Goal: Check status: Check status

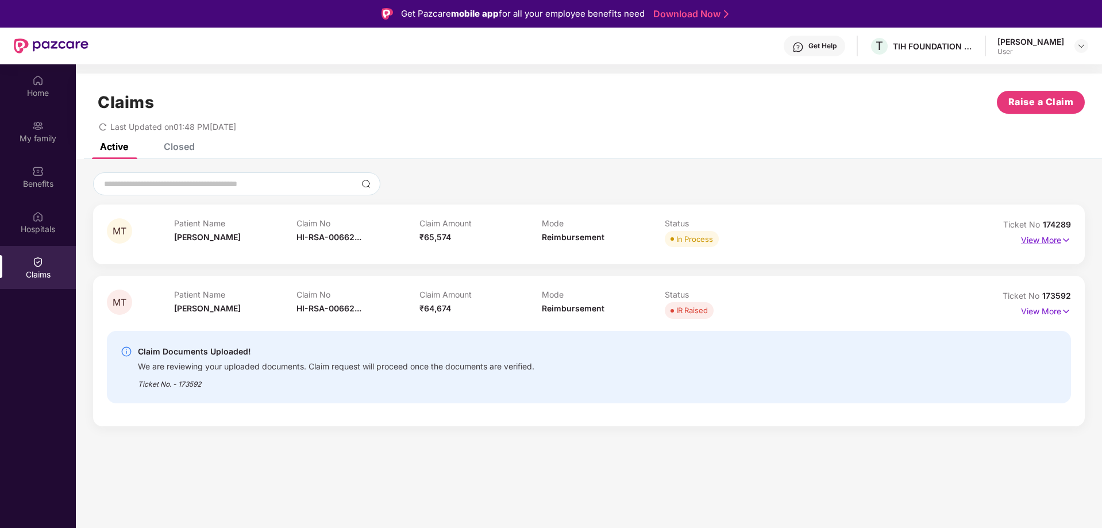
click at [1038, 238] on p "View More" at bounding box center [1046, 239] width 50 height 16
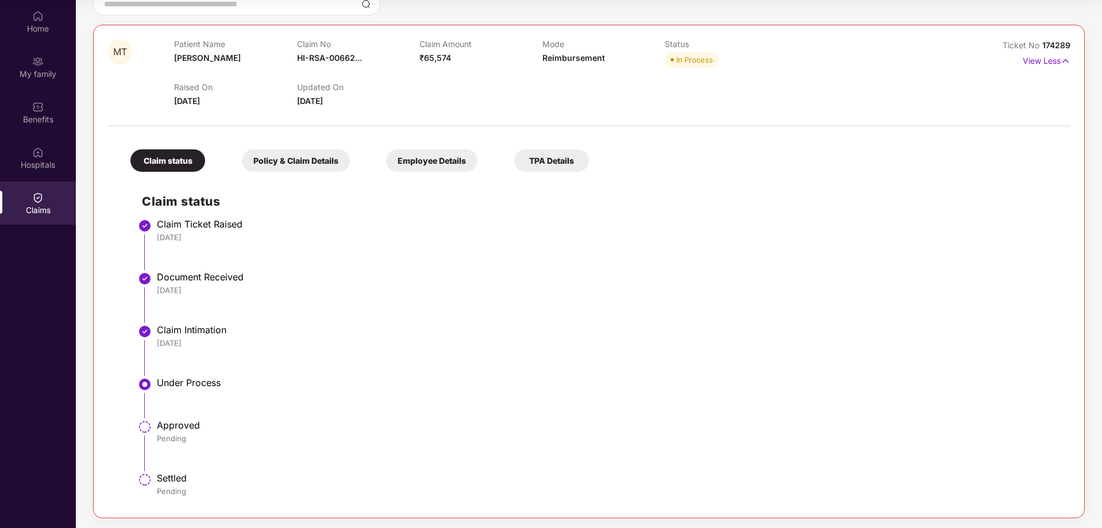
scroll to position [279, 0]
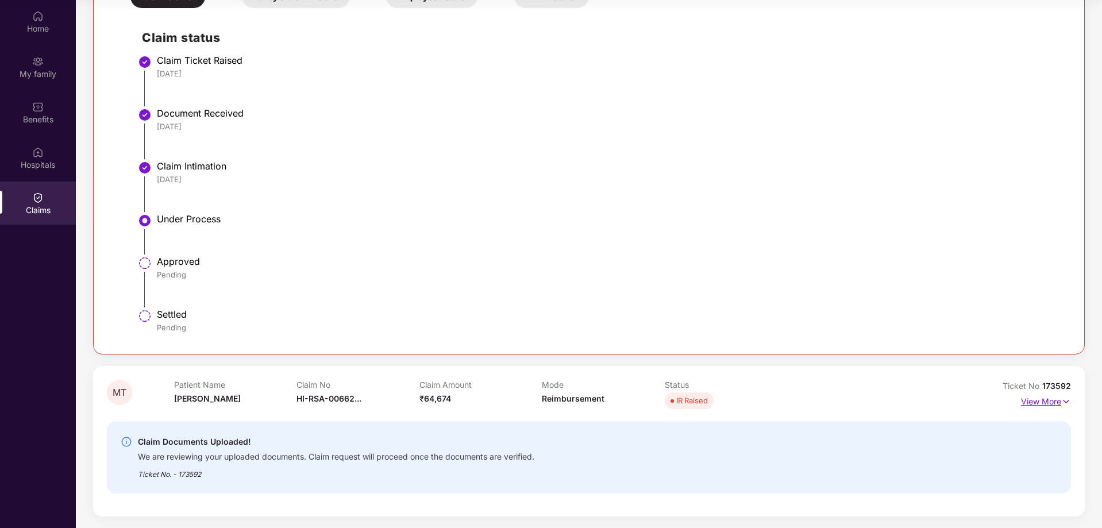
click at [1053, 407] on p "View More" at bounding box center [1046, 400] width 50 height 16
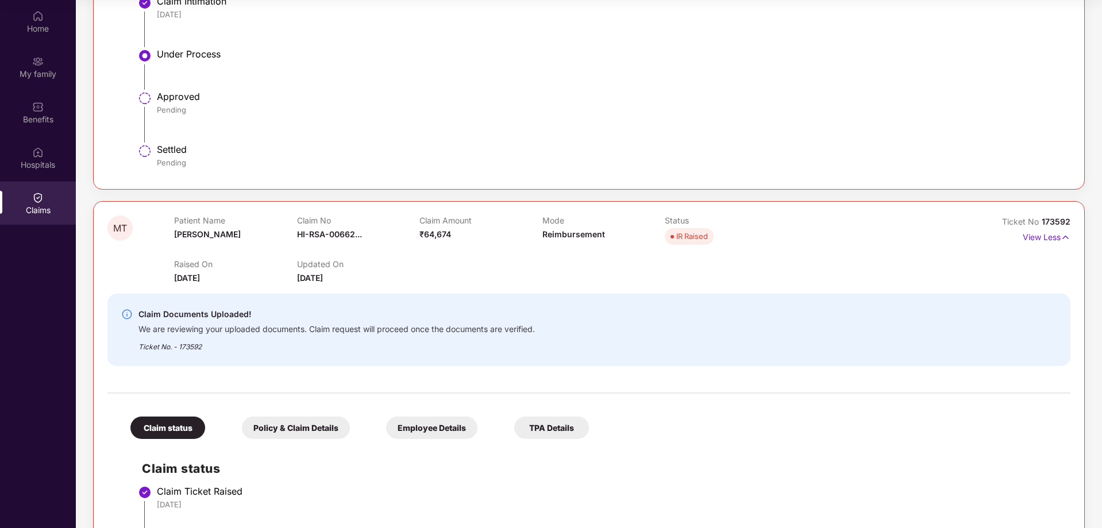
scroll to position [441, 0]
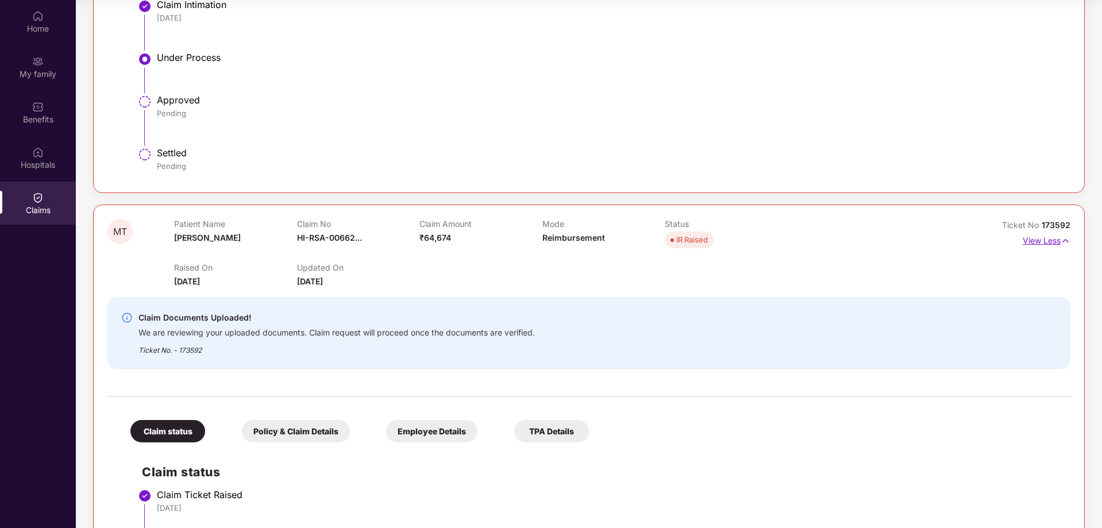
click at [1038, 246] on p "View Less" at bounding box center [1047, 240] width 48 height 16
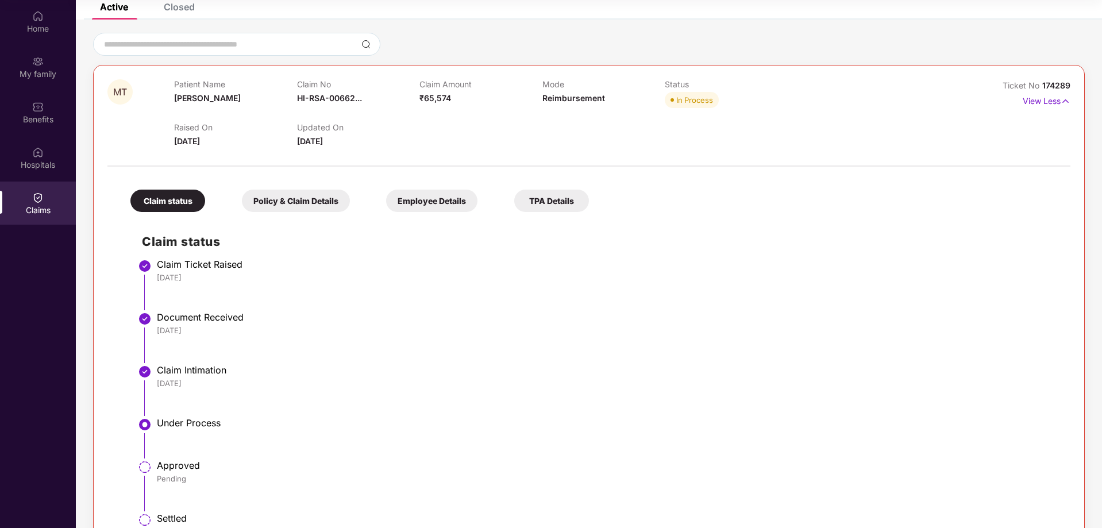
scroll to position [49, 0]
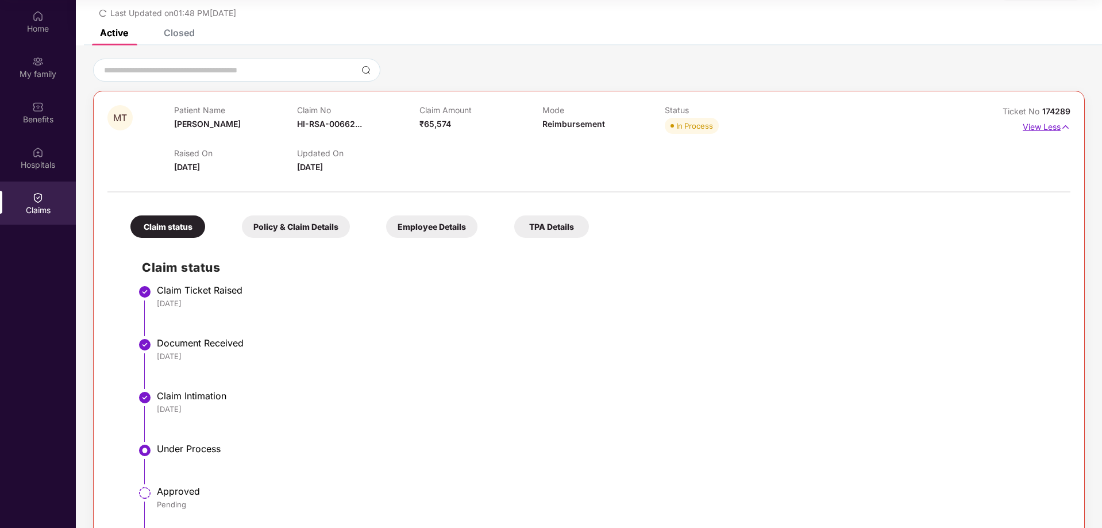
click at [1041, 125] on p "View Less" at bounding box center [1047, 126] width 48 height 16
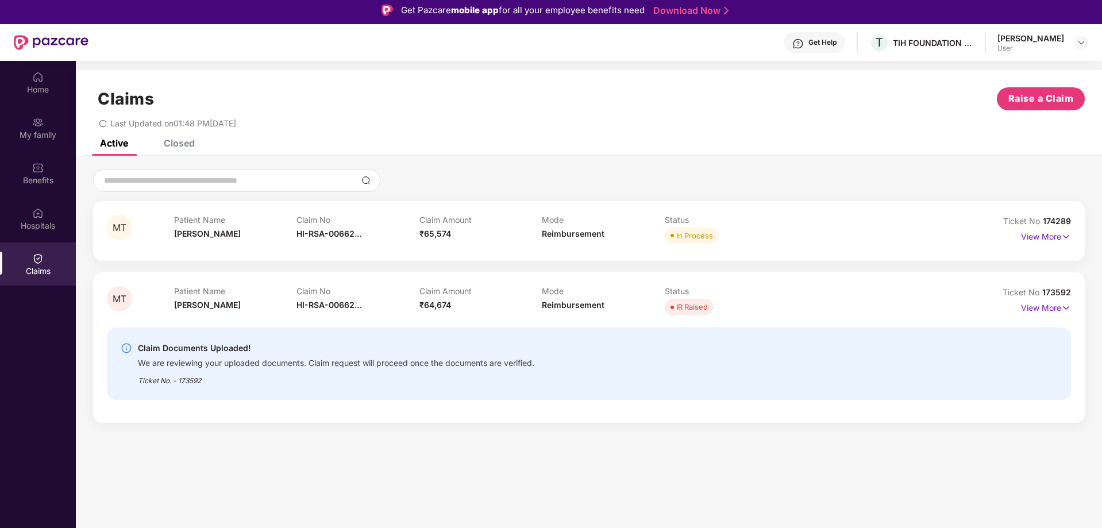
scroll to position [0, 0]
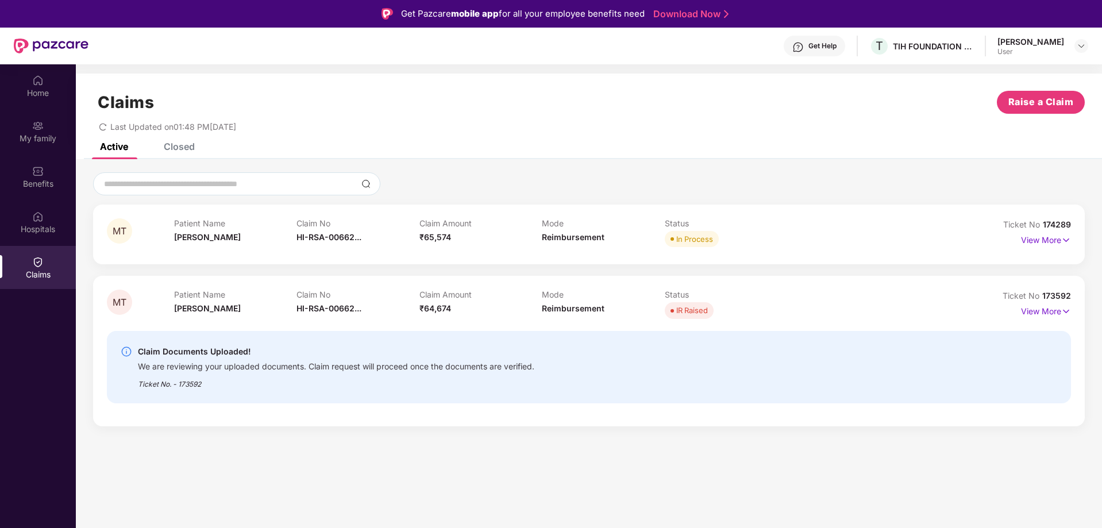
click at [172, 153] on div "Closed" at bounding box center [171, 146] width 48 height 25
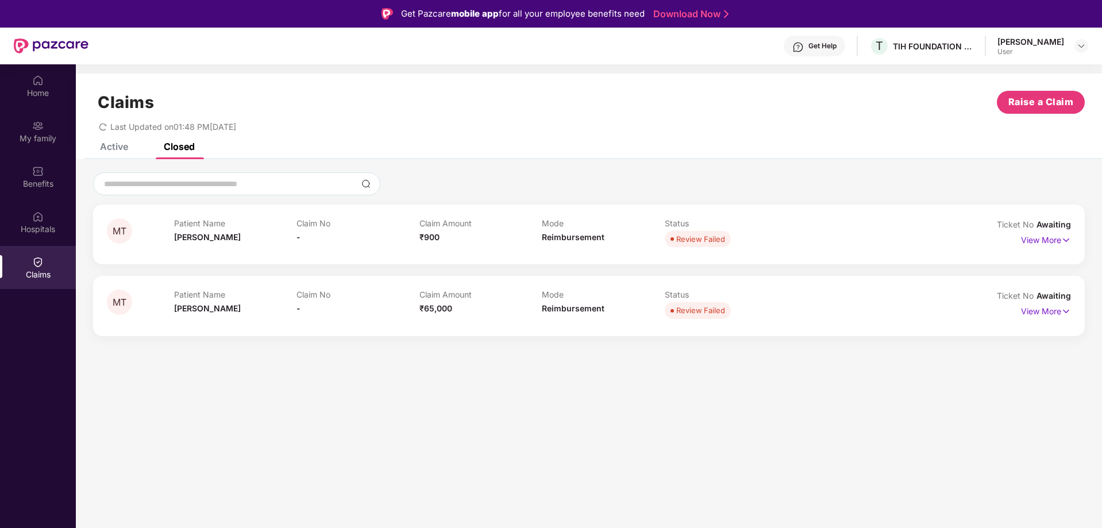
click at [112, 155] on div "Active" at bounding box center [105, 146] width 45 height 25
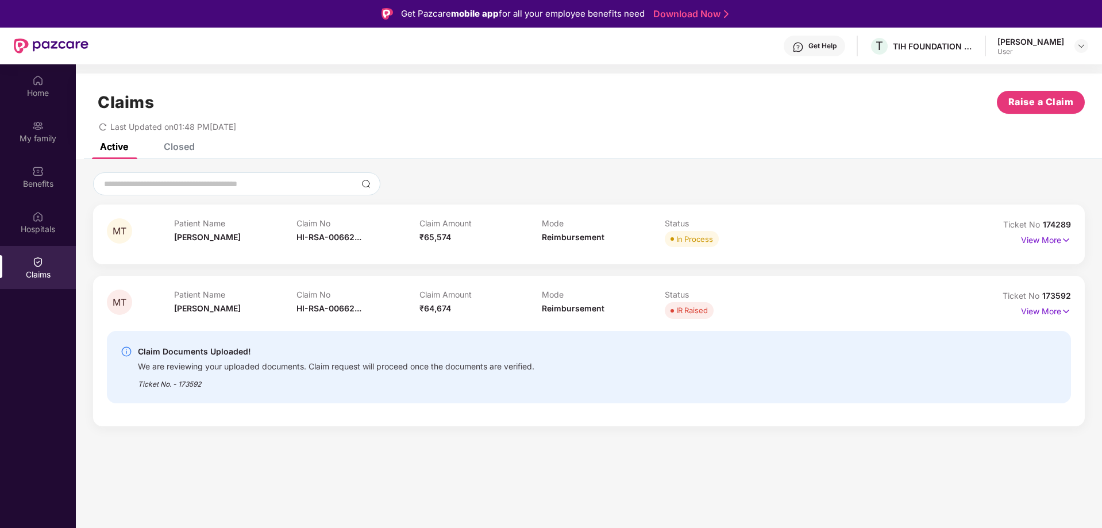
click at [170, 146] on div "Closed" at bounding box center [179, 146] width 31 height 11
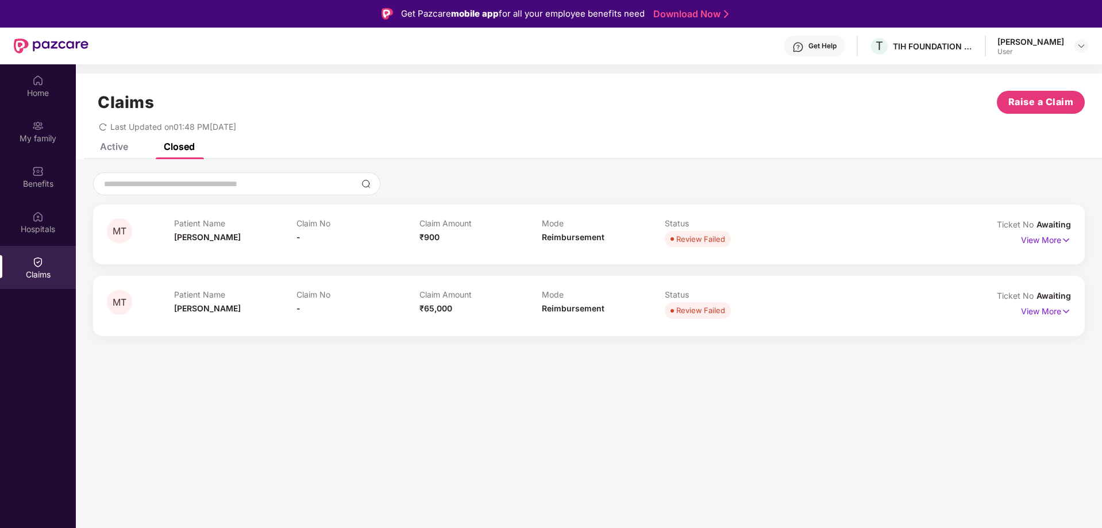
click at [112, 147] on div "Active" at bounding box center [114, 146] width 28 height 11
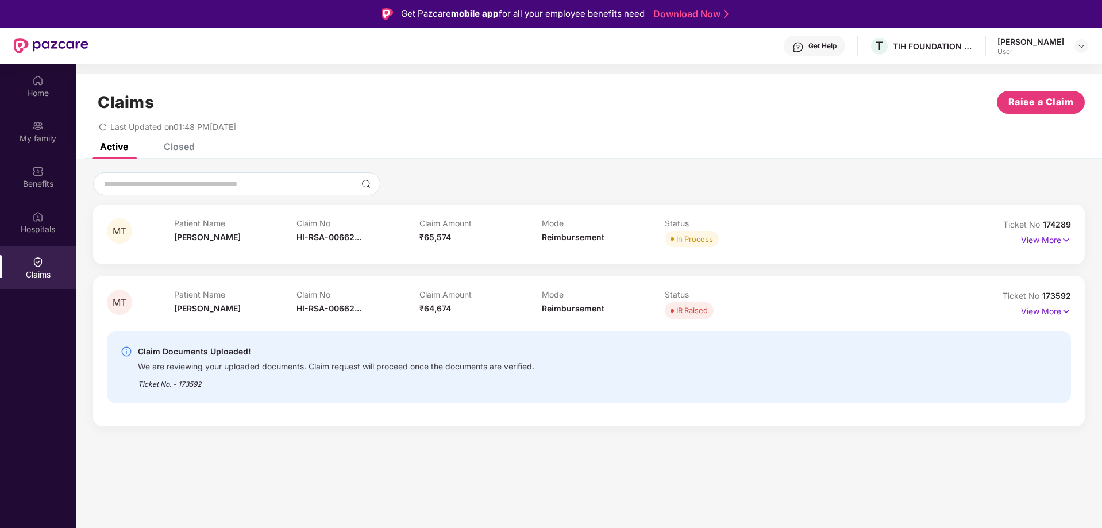
click at [1048, 241] on p "View More" at bounding box center [1046, 239] width 50 height 16
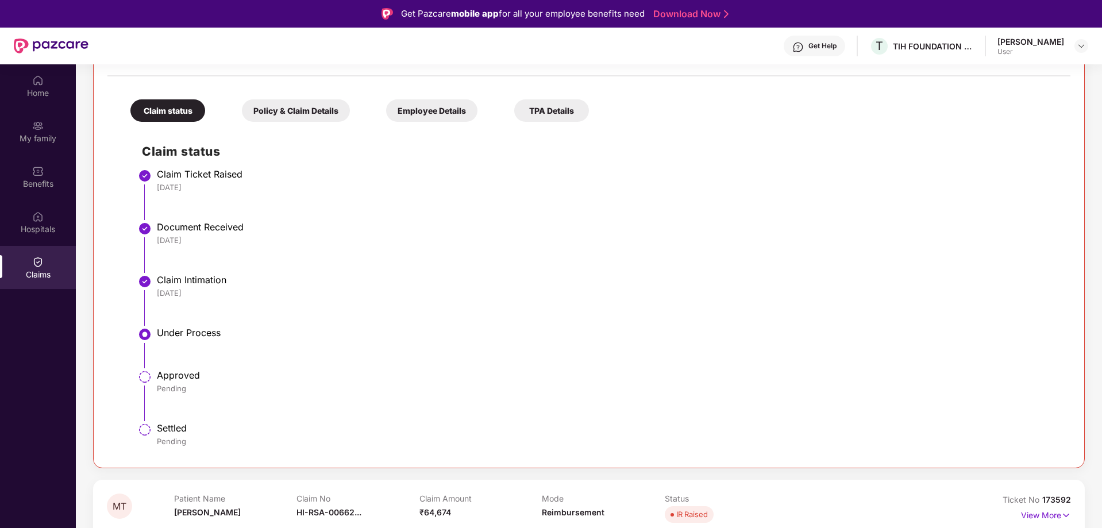
scroll to position [279, 0]
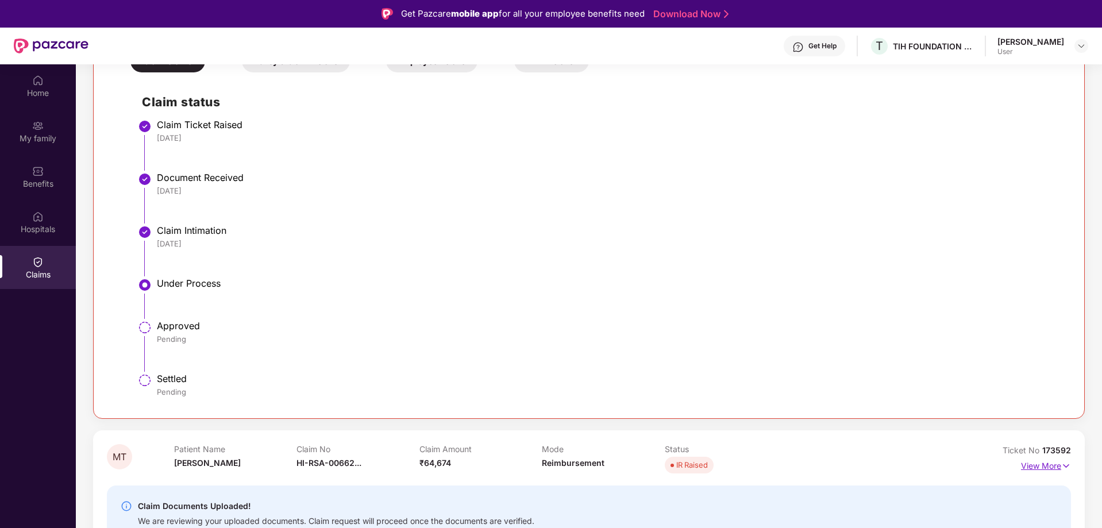
click at [1063, 466] on img at bounding box center [1066, 466] width 10 height 13
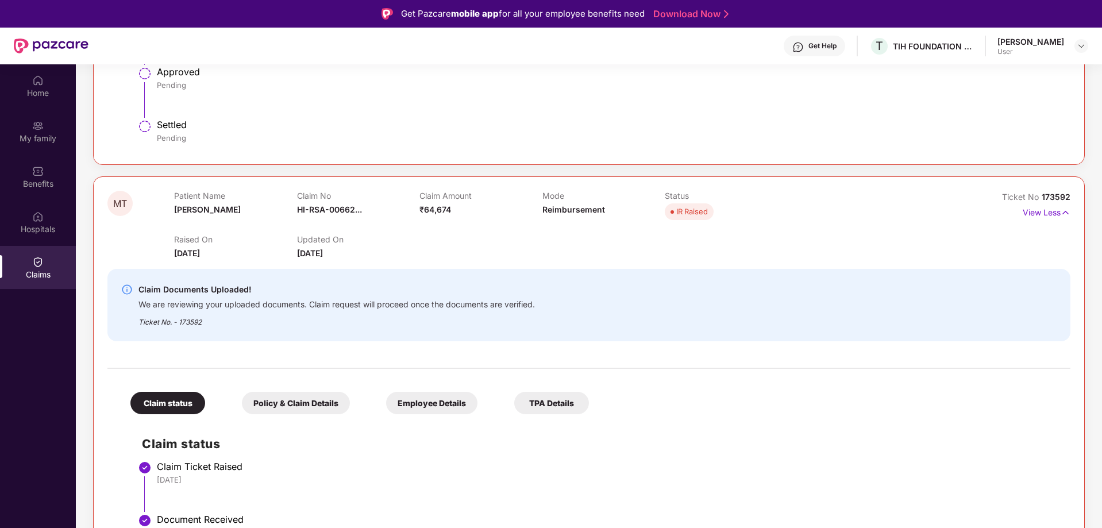
scroll to position [498, 0]
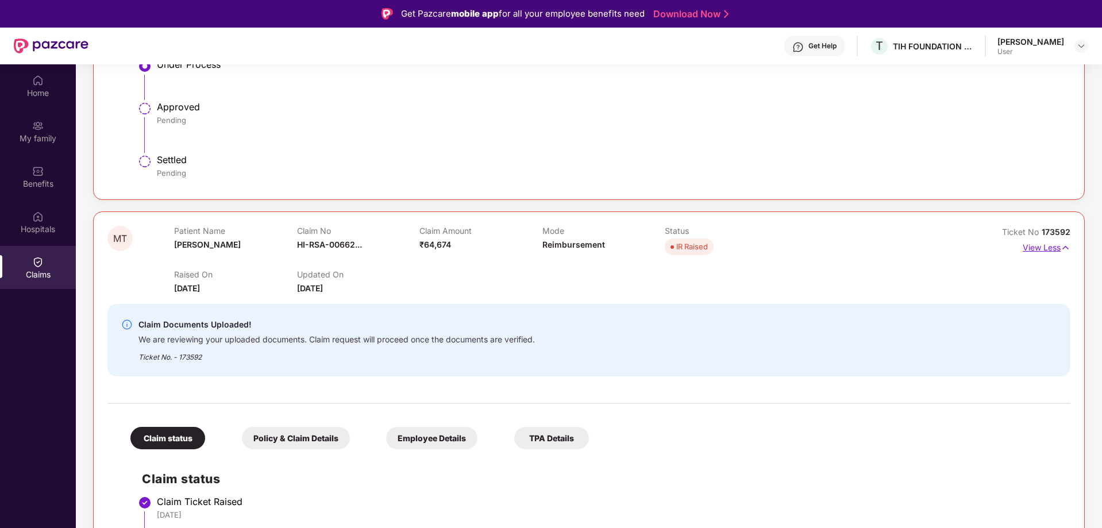
click at [1047, 250] on p "View Less" at bounding box center [1047, 246] width 48 height 16
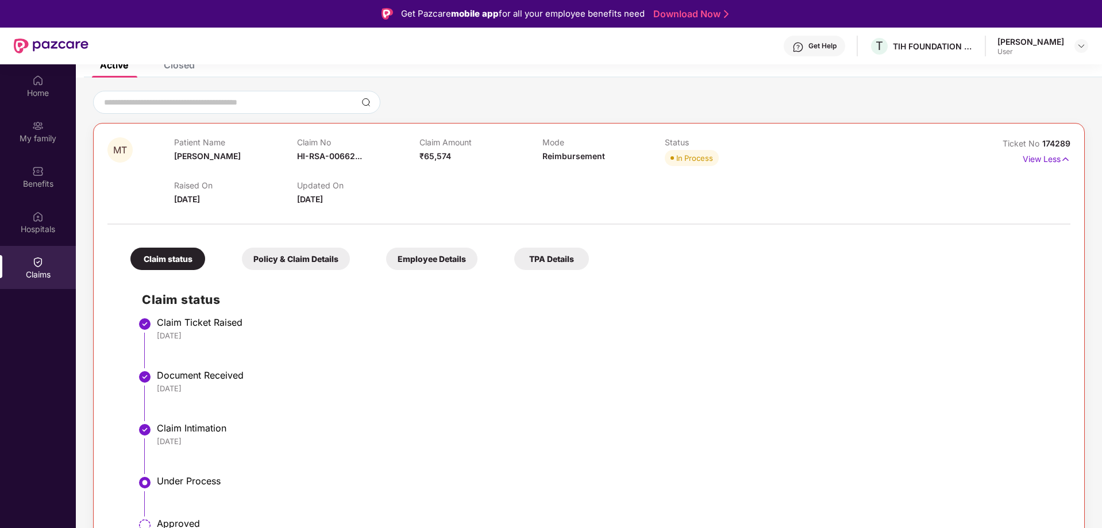
scroll to position [49, 0]
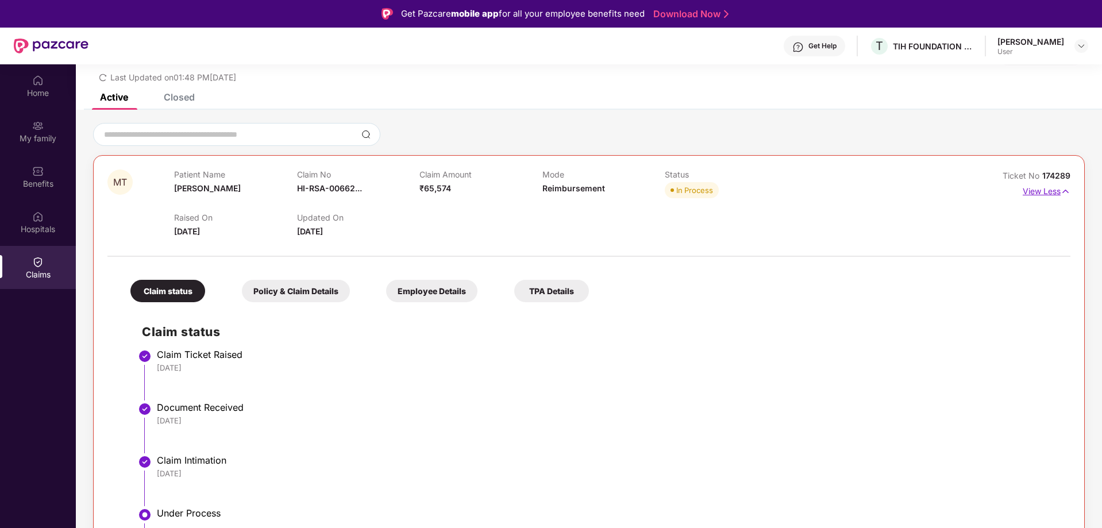
click at [1043, 191] on p "View Less" at bounding box center [1047, 190] width 48 height 16
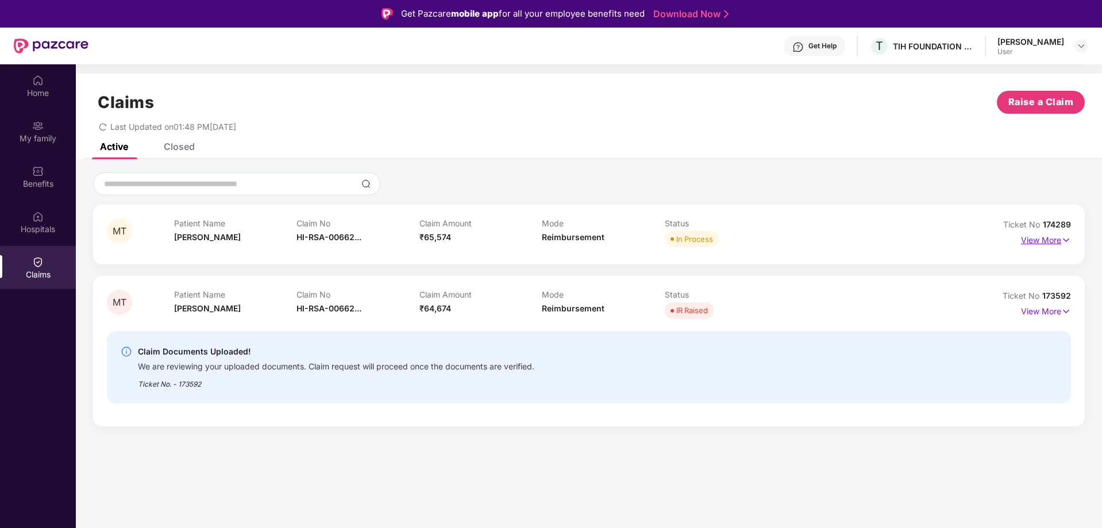
scroll to position [0, 0]
click at [164, 148] on div "Closed" at bounding box center [179, 146] width 31 height 11
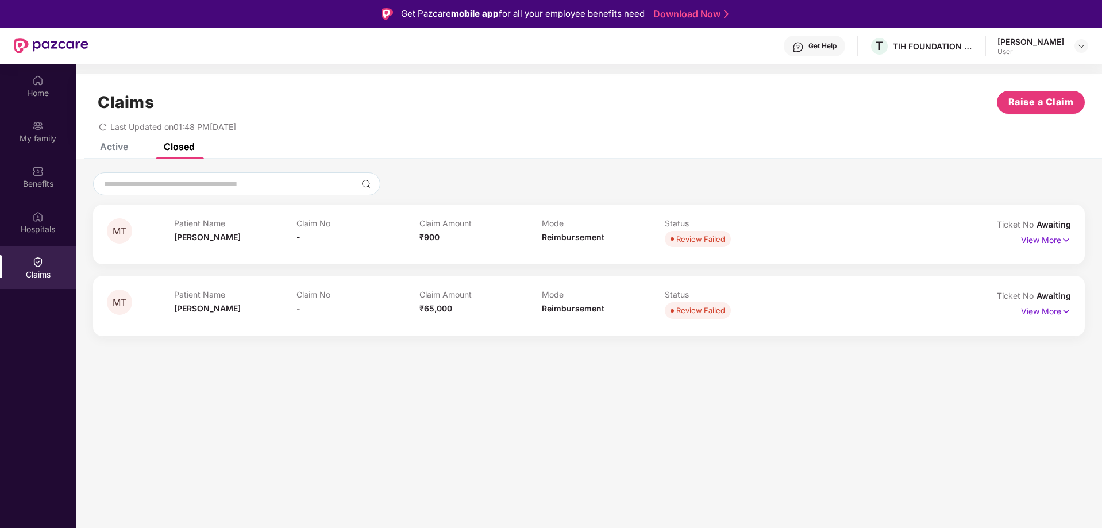
click at [115, 151] on div "Active" at bounding box center [114, 146] width 28 height 11
